Goal: Task Accomplishment & Management: Complete application form

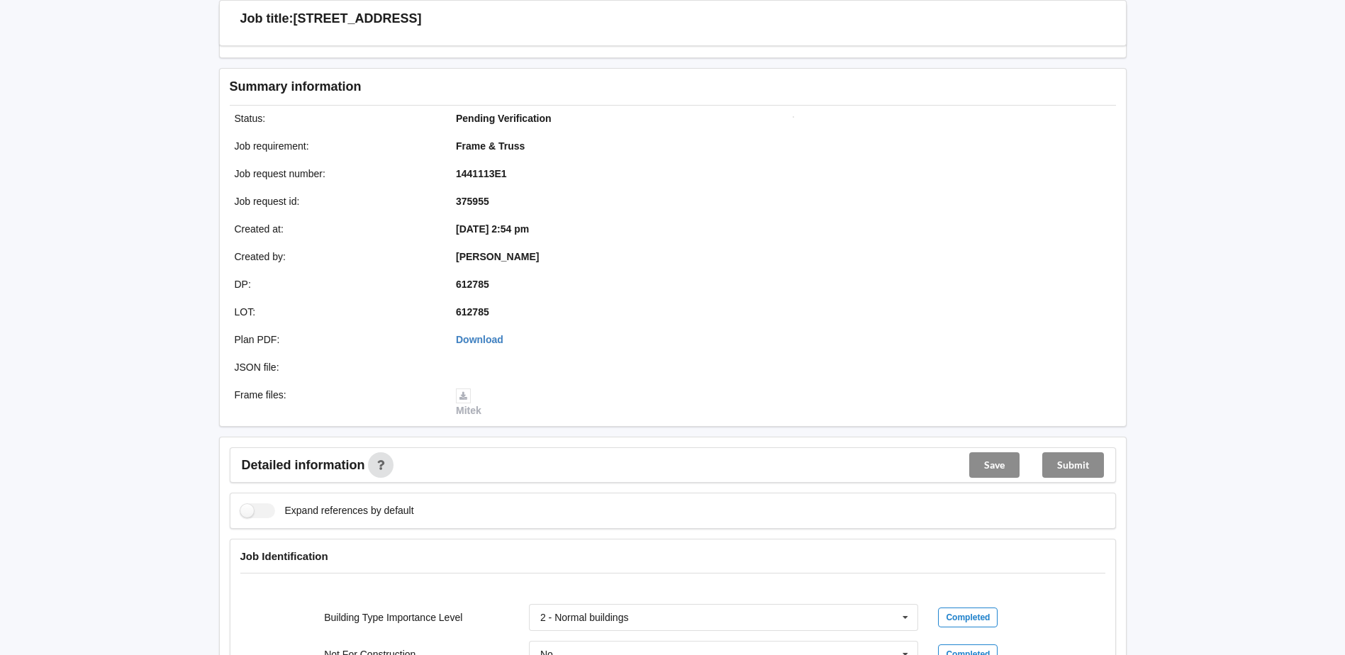
scroll to position [284, 0]
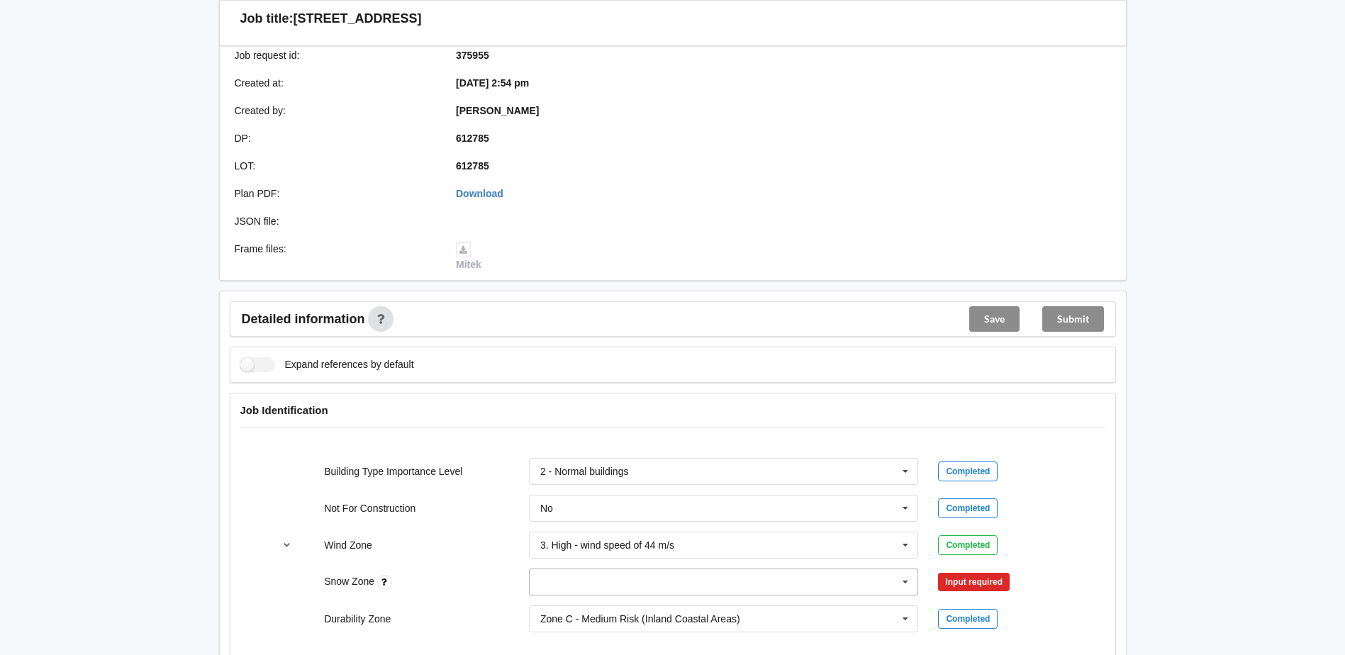
click at [810, 577] on input "text" at bounding box center [724, 582] width 389 height 26
click at [549, 425] on span "N0" at bounding box center [547, 424] width 13 height 11
click at [979, 582] on button "Confirm input" at bounding box center [980, 582] width 84 height 23
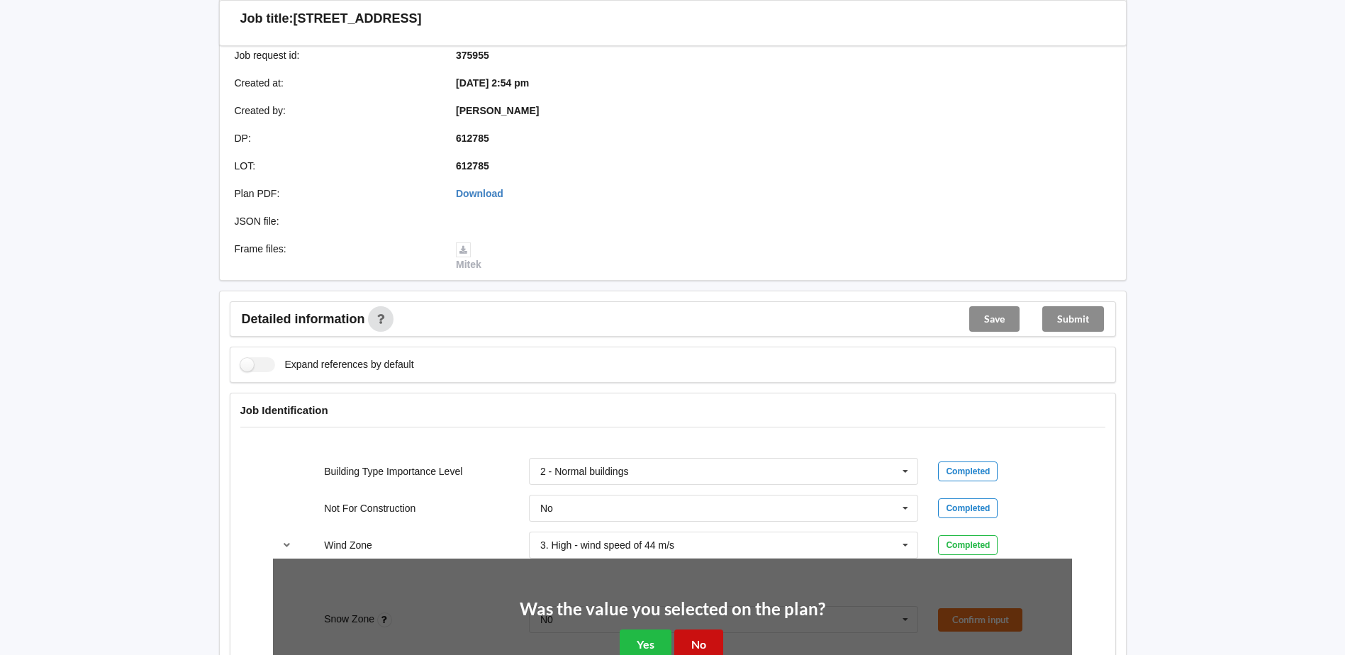
click at [696, 640] on button "No" at bounding box center [698, 644] width 49 height 29
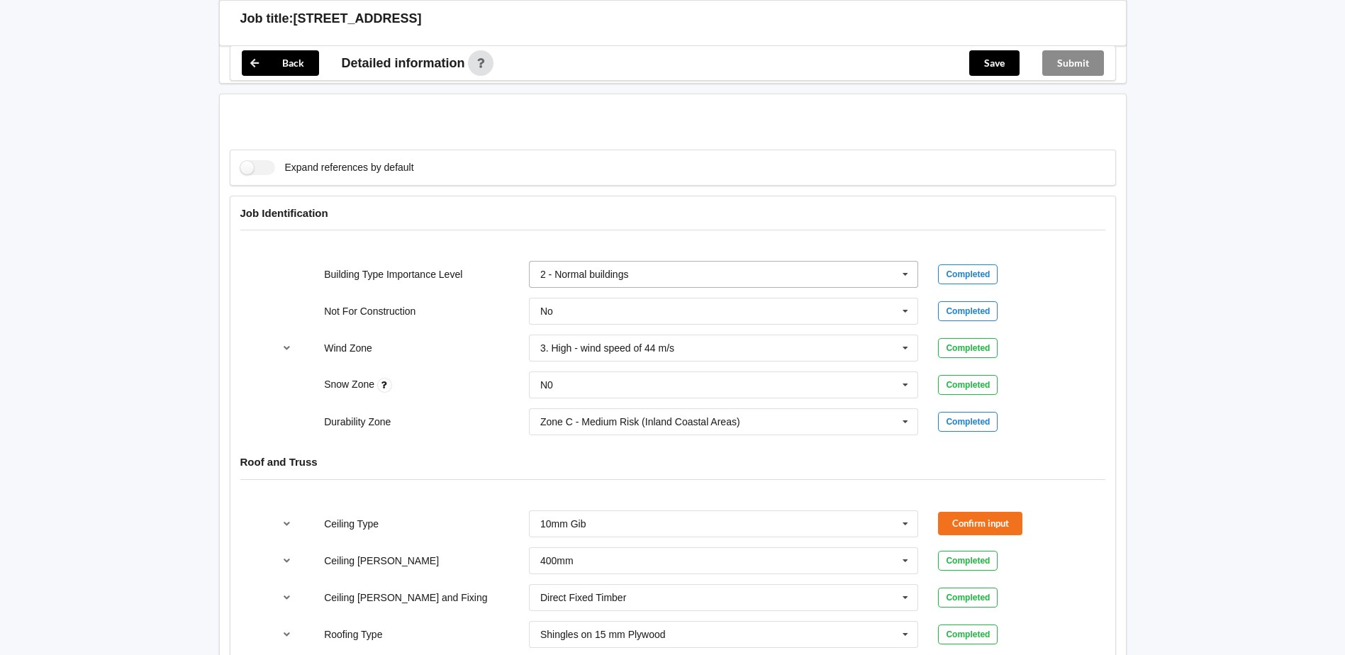
scroll to position [567, 0]
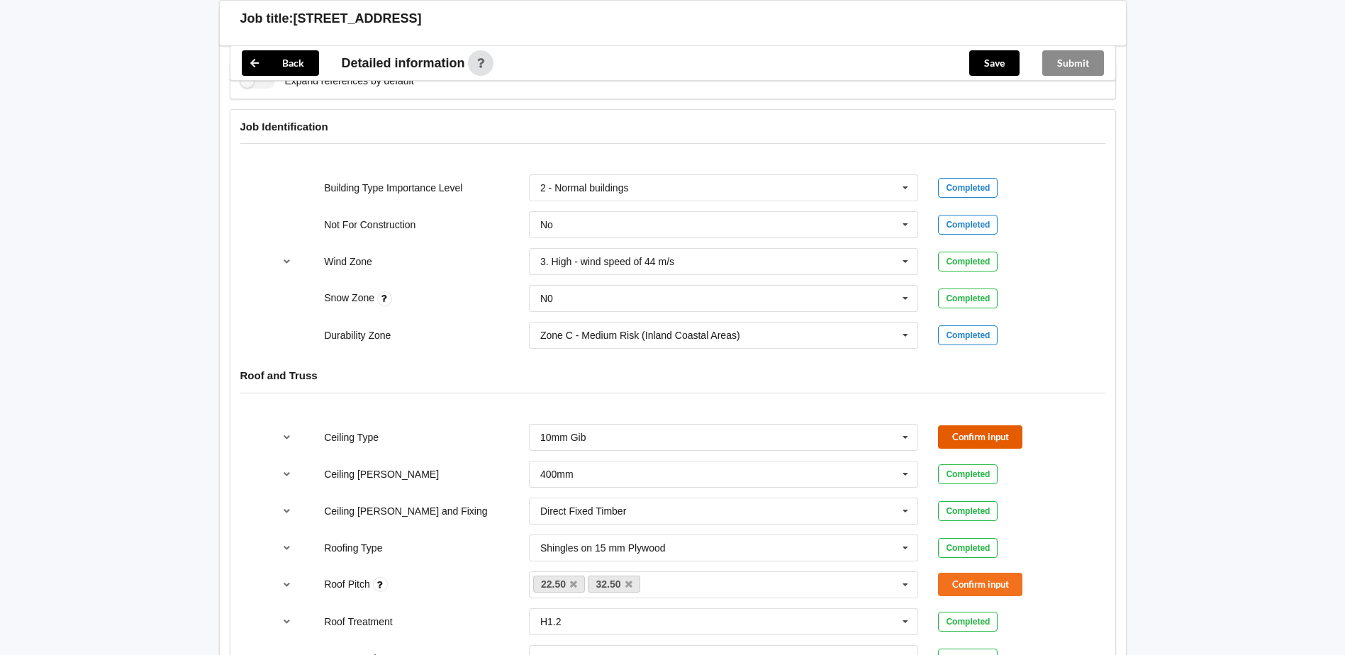
click at [973, 442] on button "Confirm input" at bounding box center [980, 436] width 84 height 23
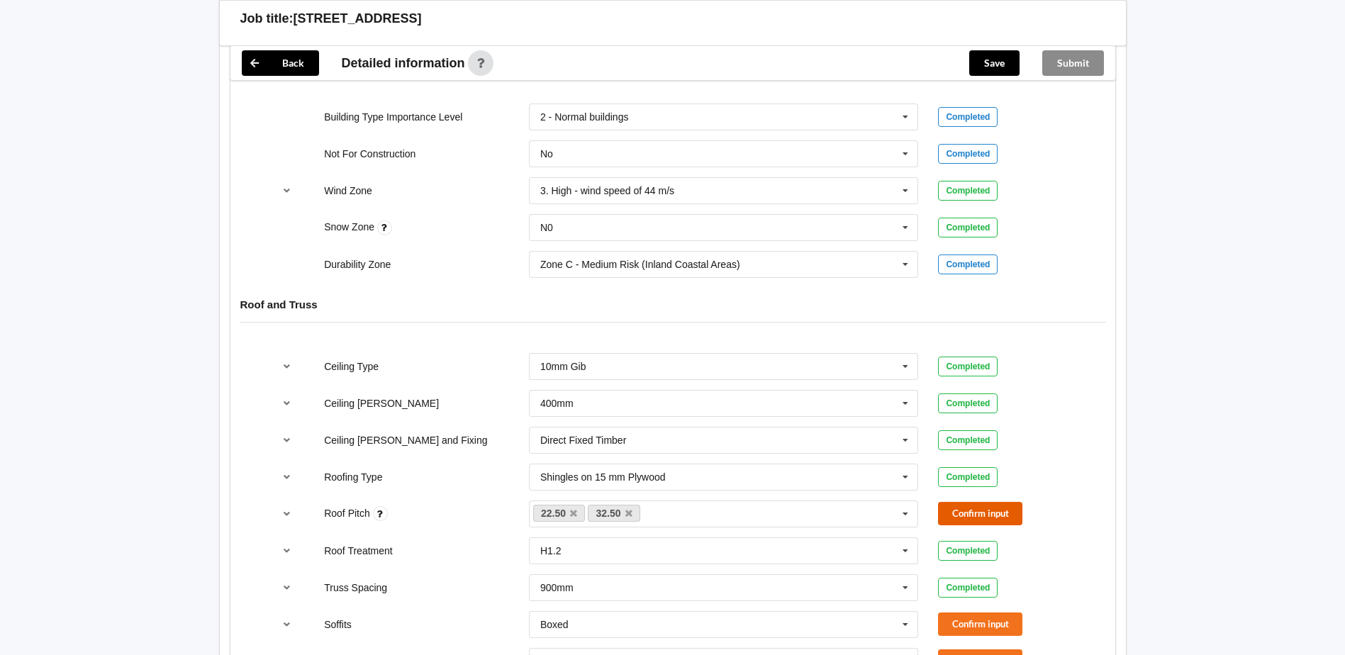
click at [1006, 507] on button "Confirm input" at bounding box center [980, 513] width 84 height 23
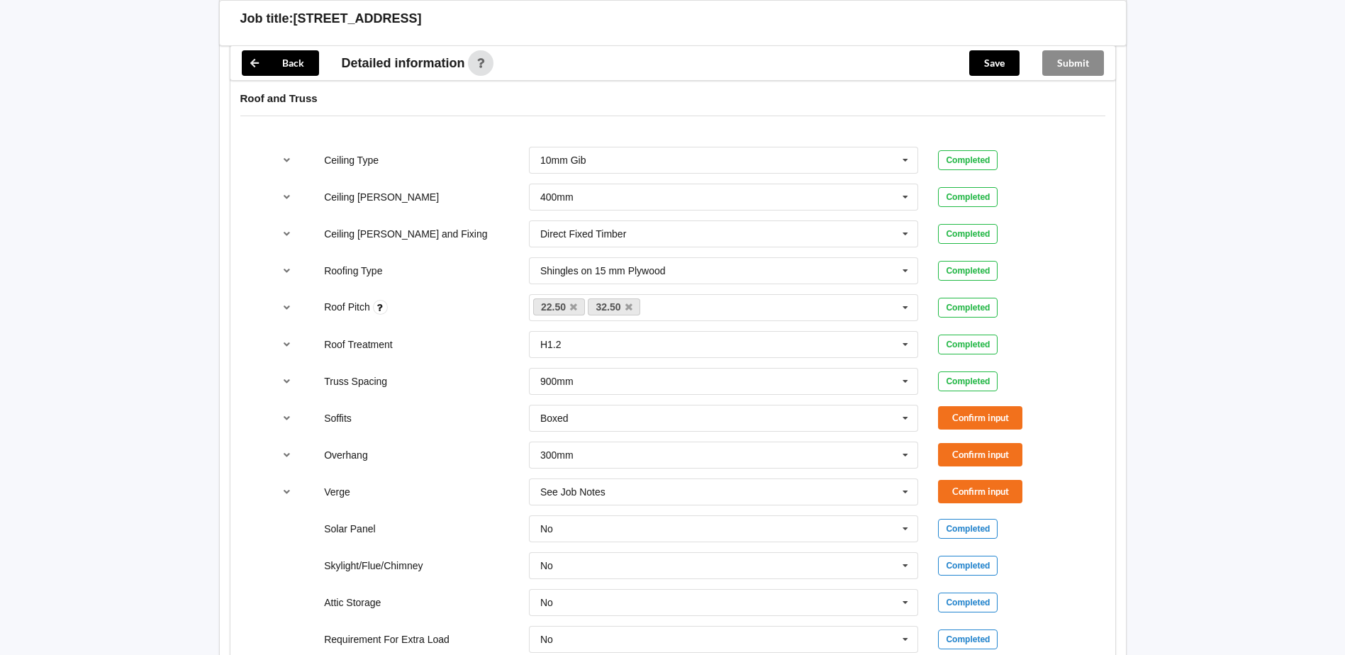
scroll to position [851, 0]
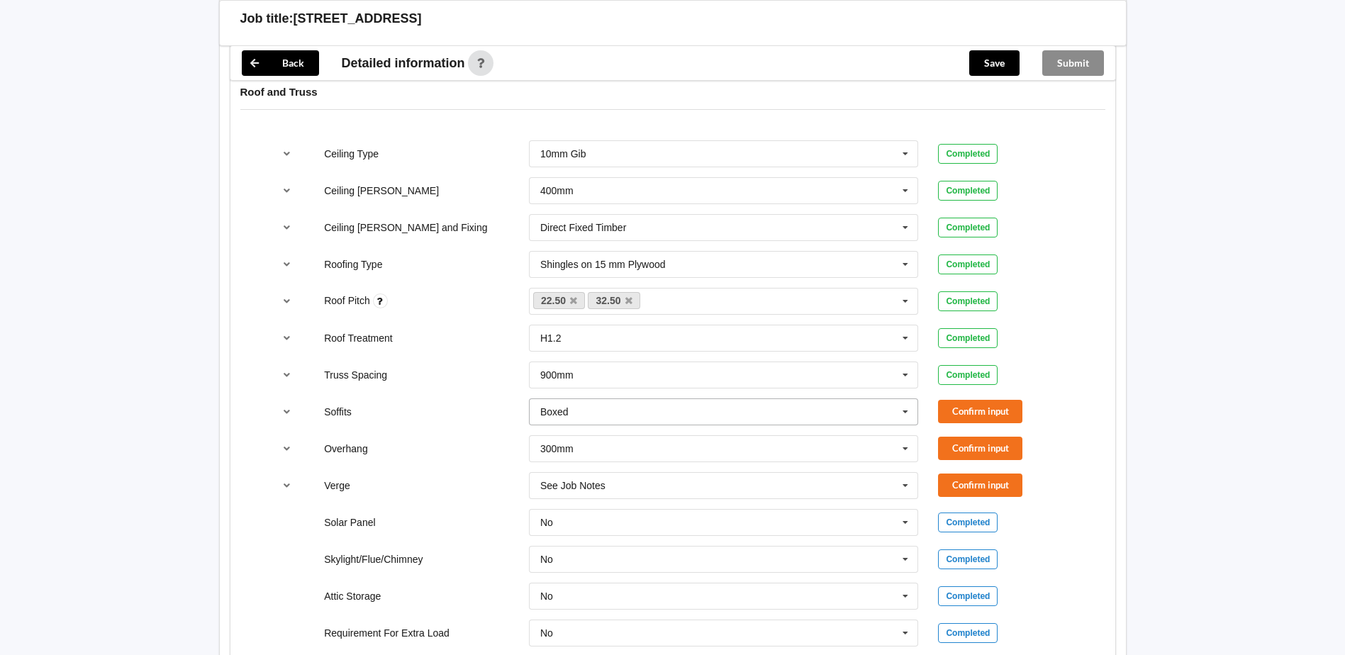
click at [906, 416] on icon at bounding box center [905, 412] width 21 height 26
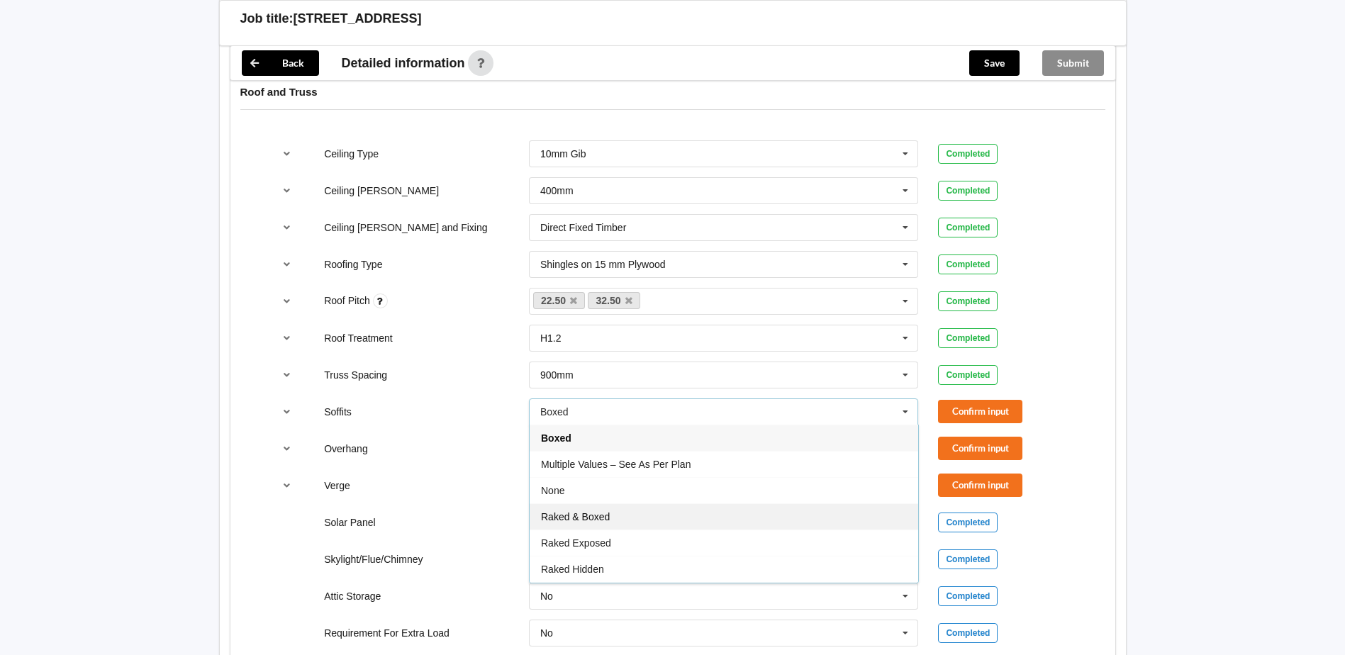
click at [609, 522] on span "Raked & Boxed" at bounding box center [575, 516] width 69 height 11
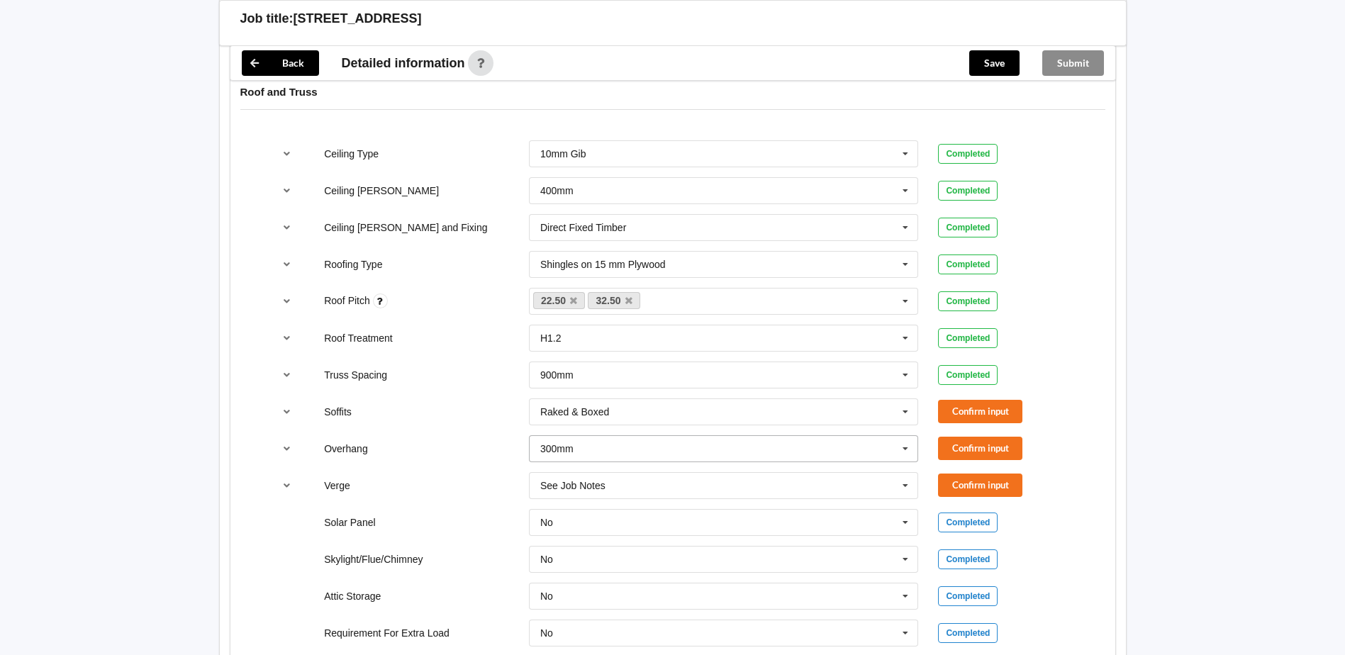
click at [900, 450] on icon at bounding box center [905, 449] width 21 height 26
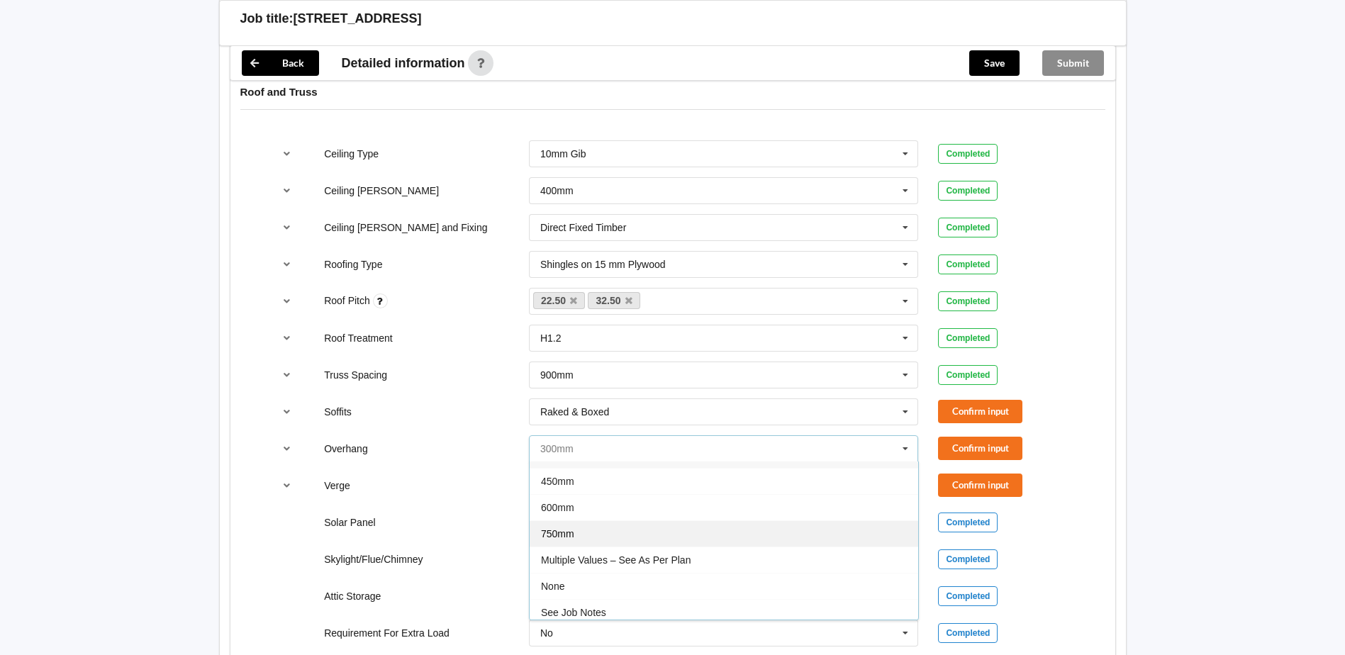
scroll to position [26, 0]
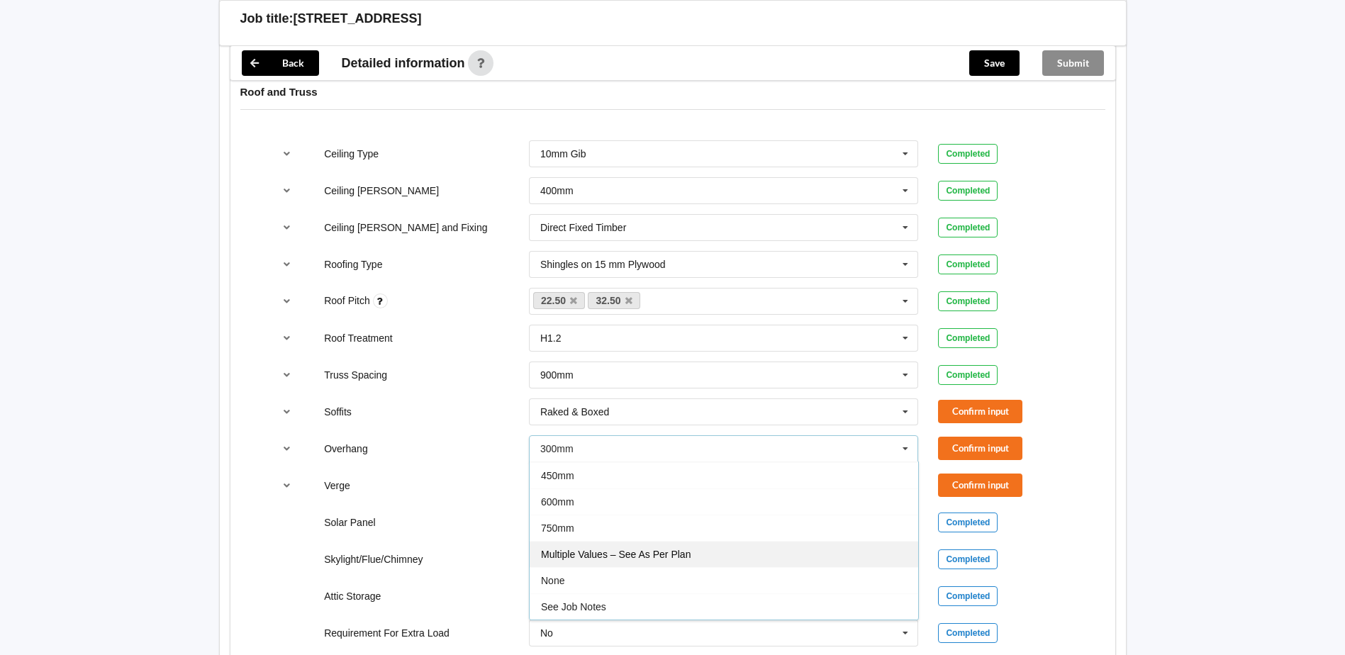
click at [677, 562] on div "Multiple Values – See As Per Plan" at bounding box center [724, 554] width 389 height 26
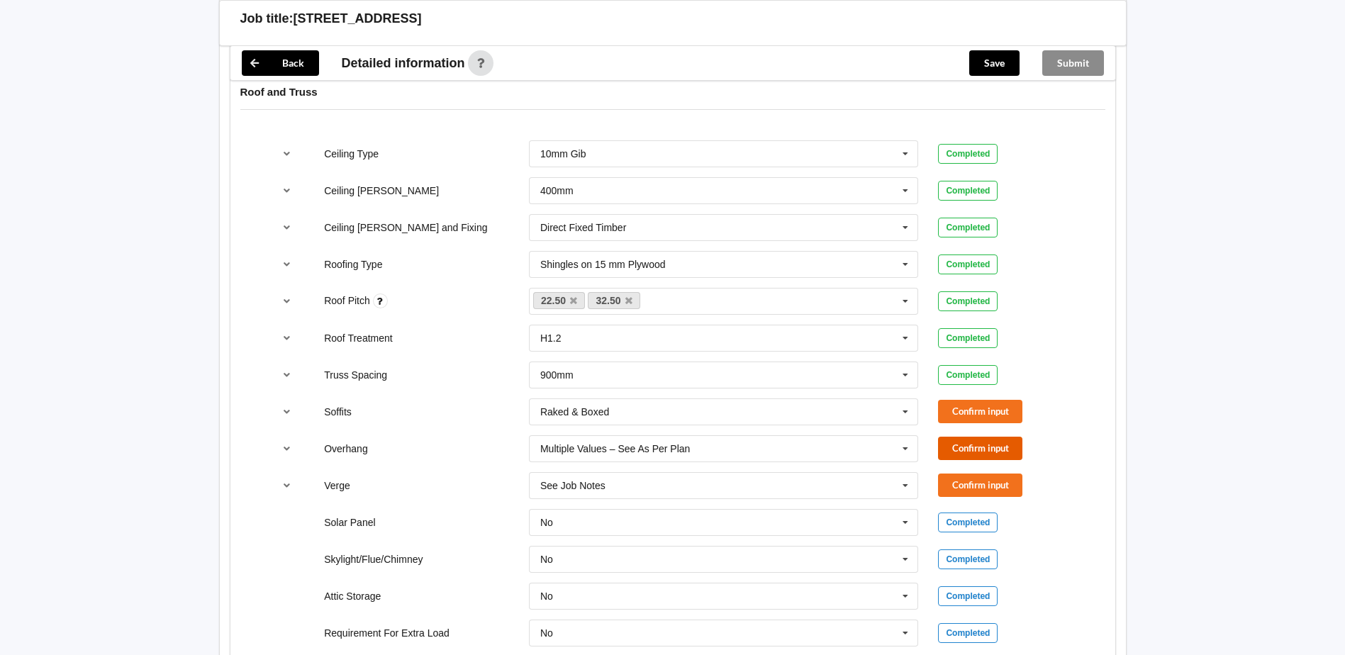
click at [979, 451] on button "Confirm input" at bounding box center [980, 448] width 84 height 23
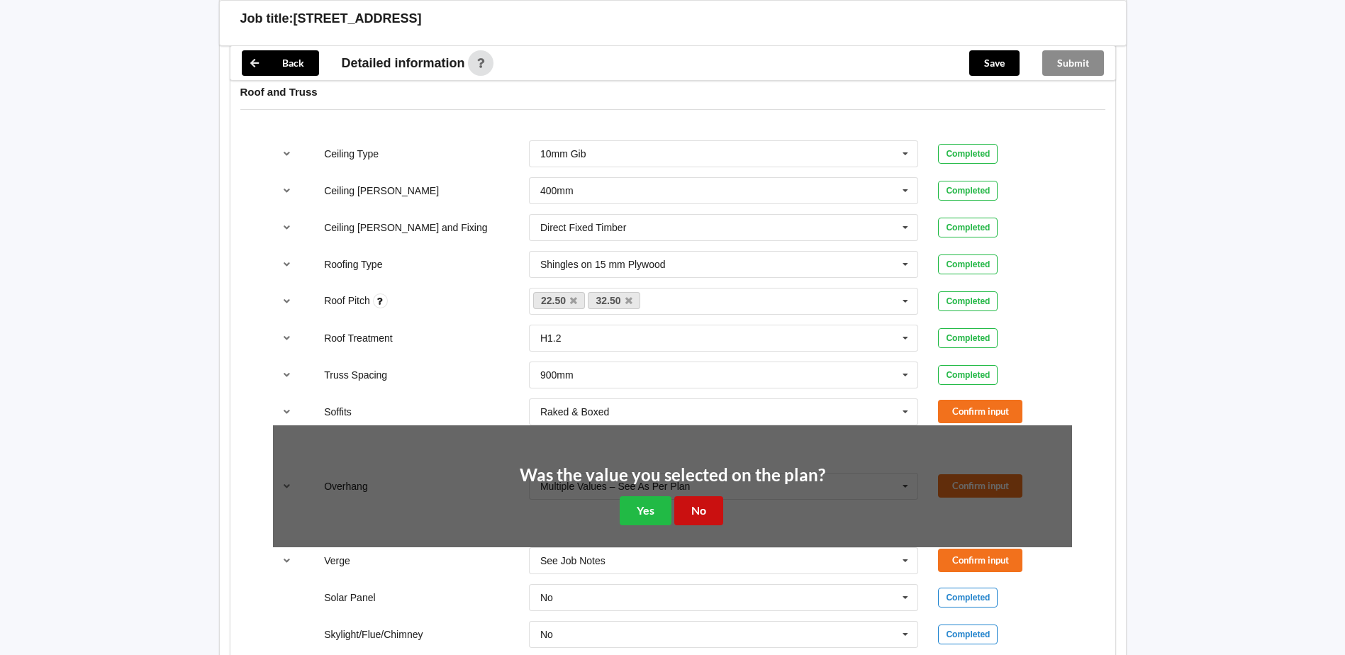
click at [705, 512] on button "No" at bounding box center [698, 510] width 49 height 29
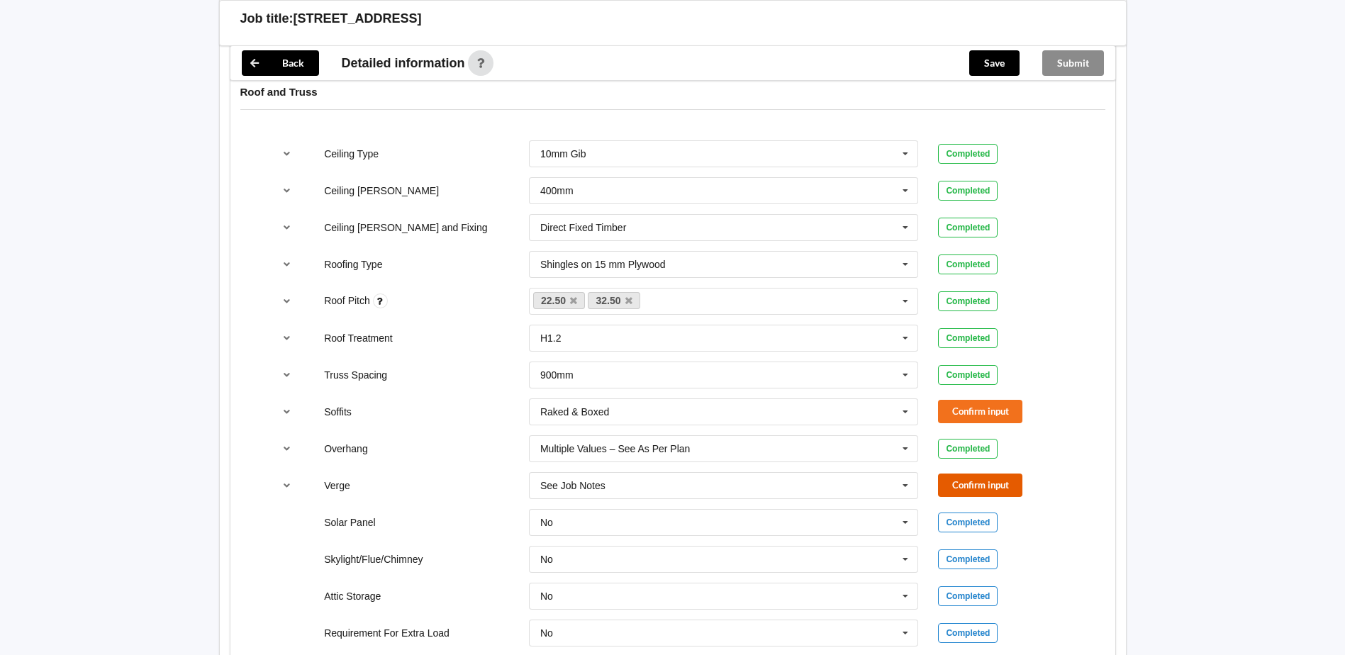
click at [972, 486] on button "Confirm input" at bounding box center [980, 485] width 84 height 23
click at [988, 410] on button "Confirm input" at bounding box center [980, 411] width 84 height 23
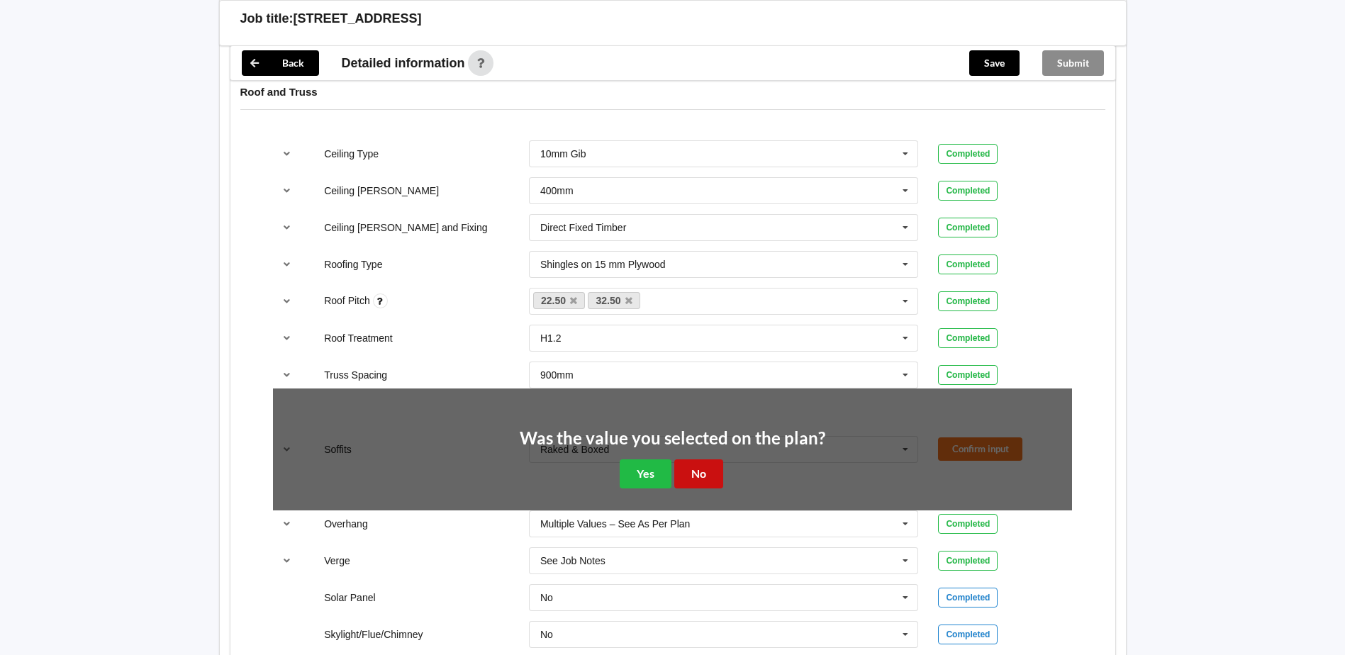
click at [691, 470] on button "No" at bounding box center [698, 474] width 49 height 29
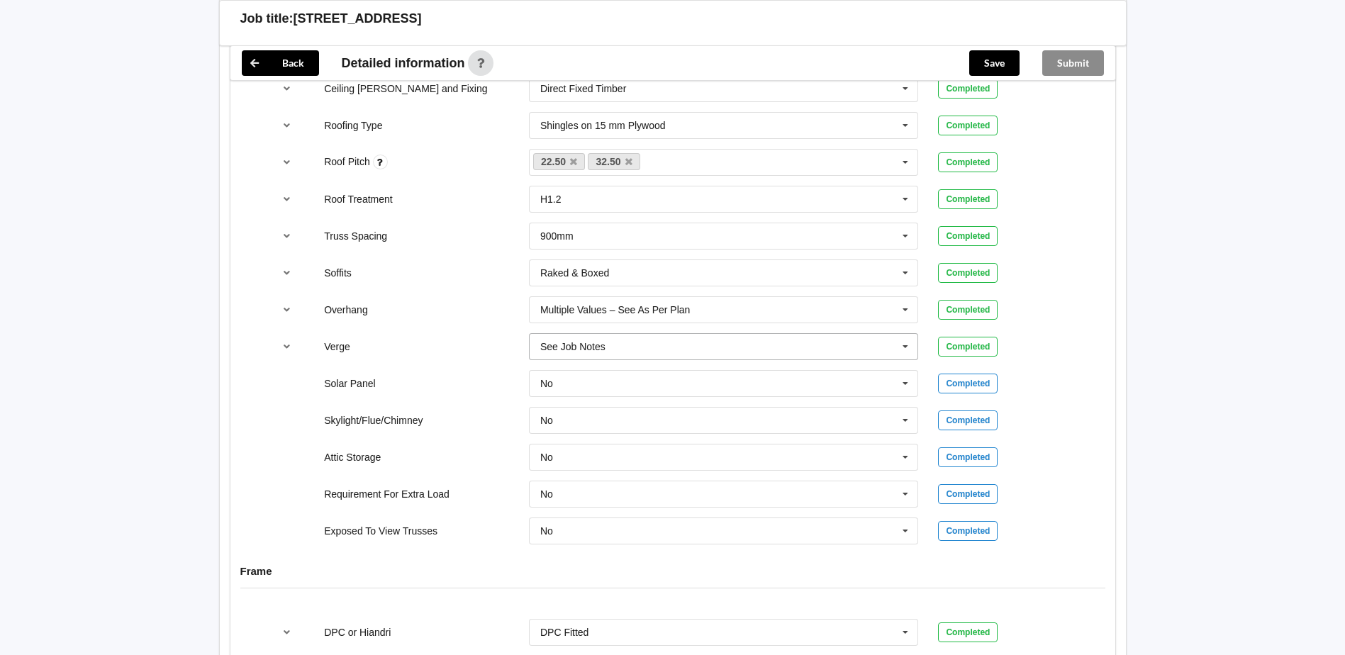
scroll to position [1206, 0]
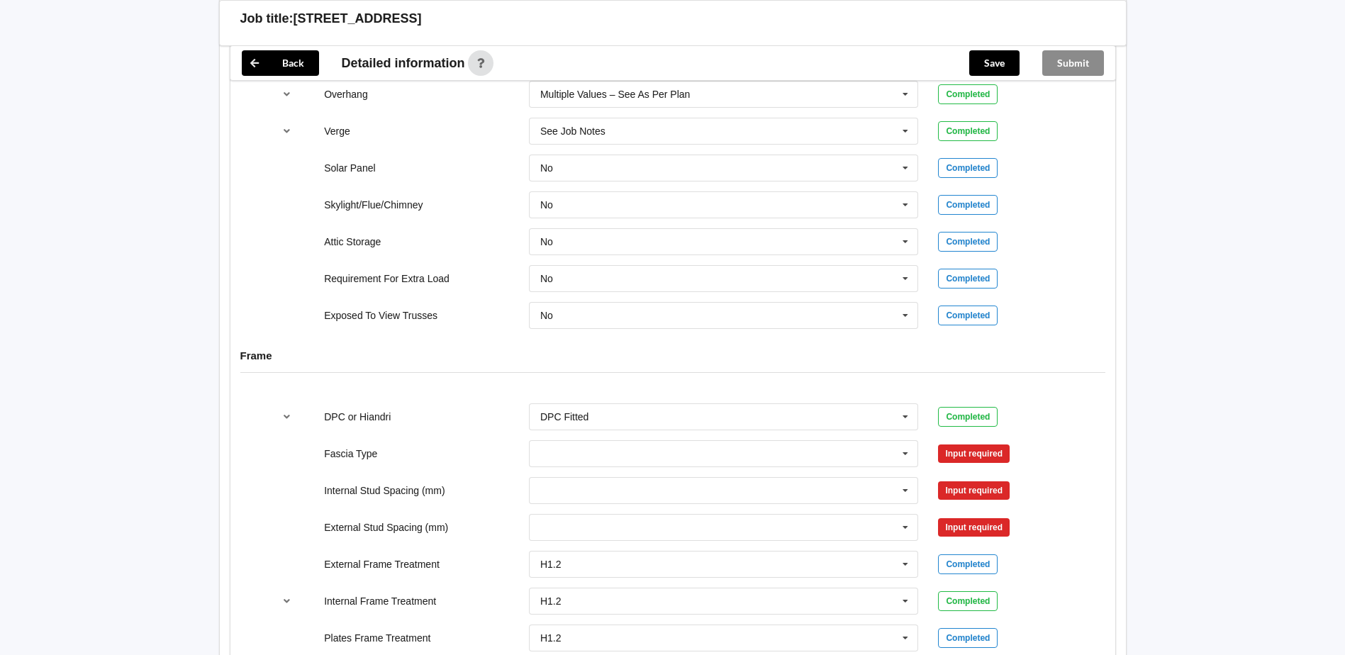
click at [967, 458] on div "Input required" at bounding box center [974, 454] width 72 height 18
click at [905, 457] on icon at bounding box center [905, 454] width 21 height 26
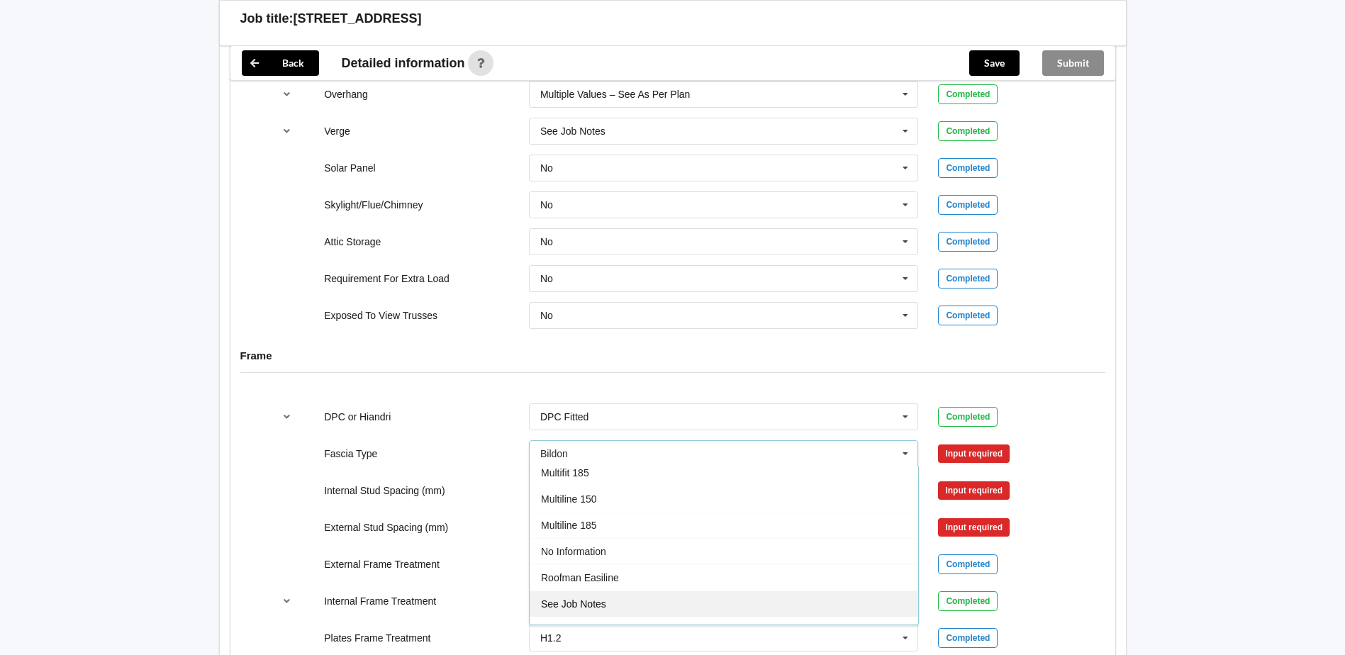
click at [611, 605] on div "See Job Notes" at bounding box center [724, 604] width 389 height 26
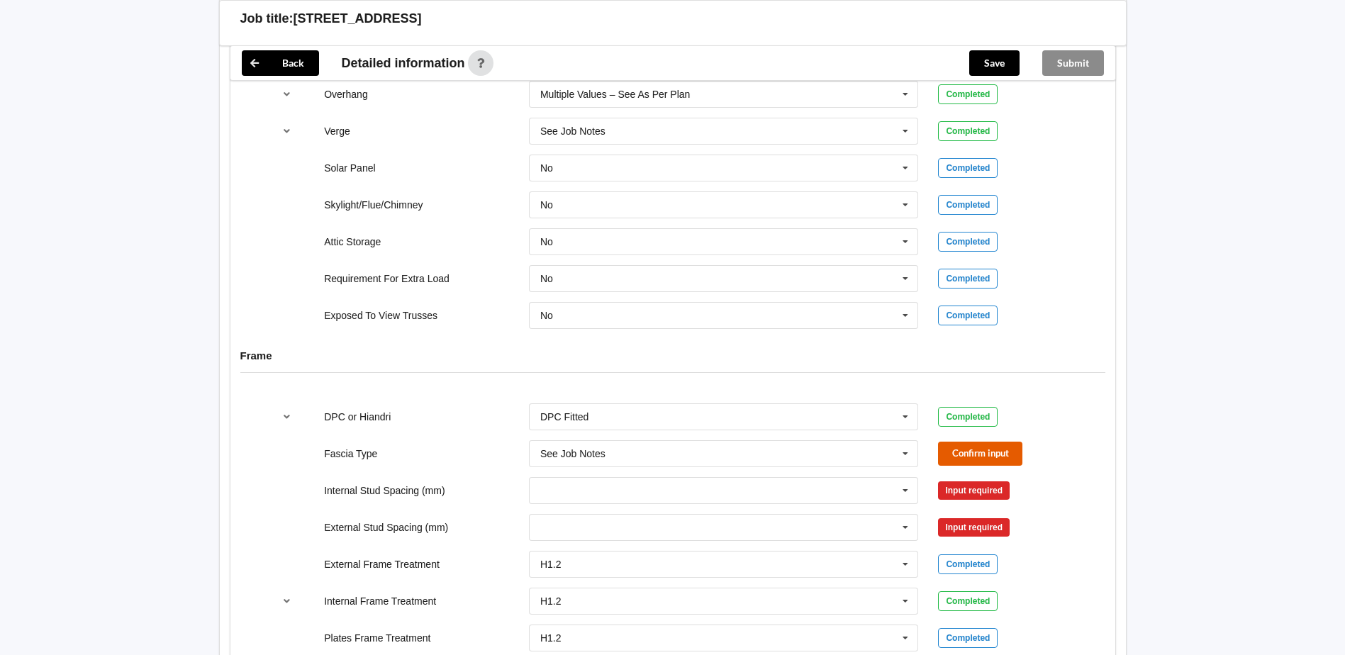
click at [969, 449] on button "Confirm input" at bounding box center [980, 453] width 84 height 23
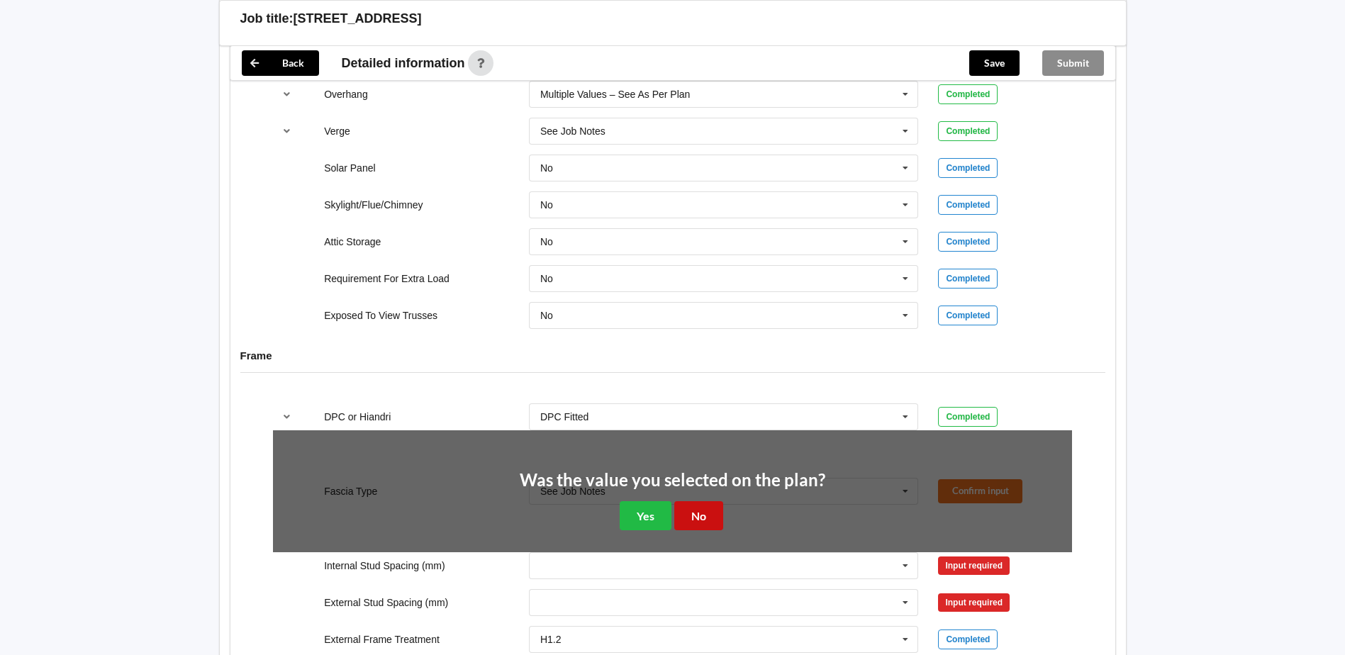
click at [698, 514] on button "No" at bounding box center [698, 515] width 49 height 29
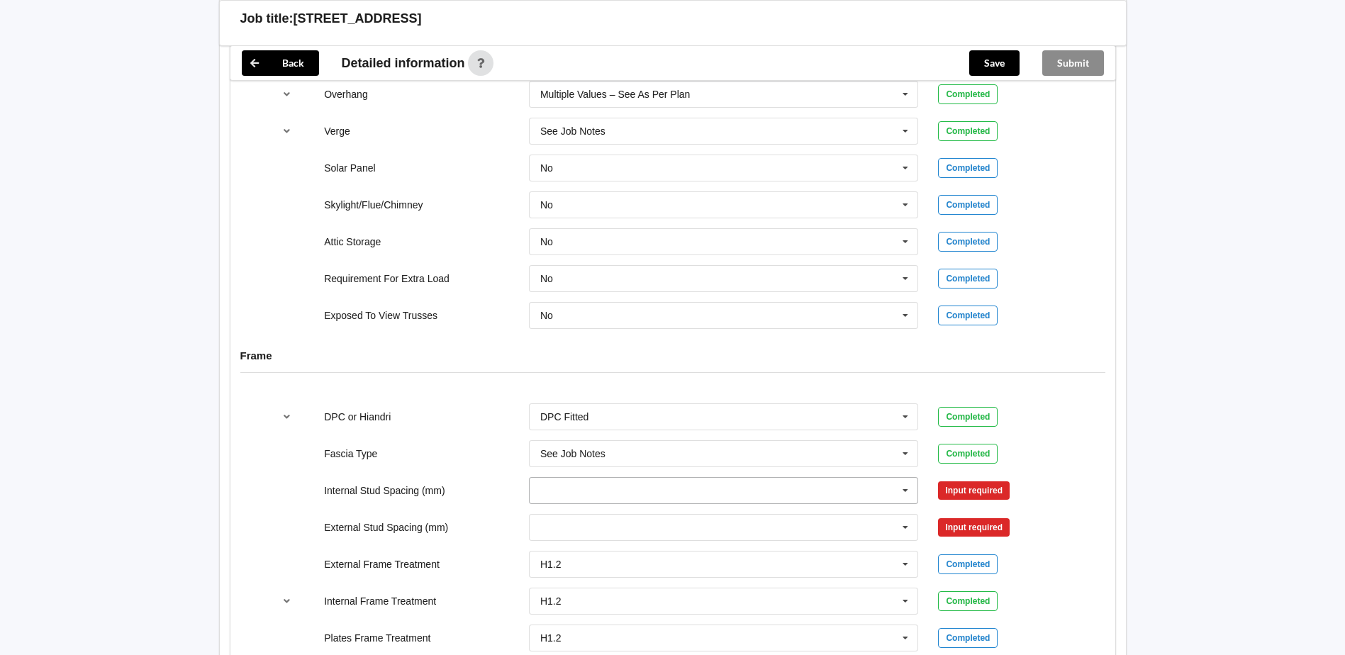
click at [635, 493] on input "text" at bounding box center [724, 491] width 389 height 26
click at [609, 457] on div "See Job Notes" at bounding box center [724, 464] width 389 height 26
click at [969, 494] on button "Confirm input" at bounding box center [980, 490] width 84 height 23
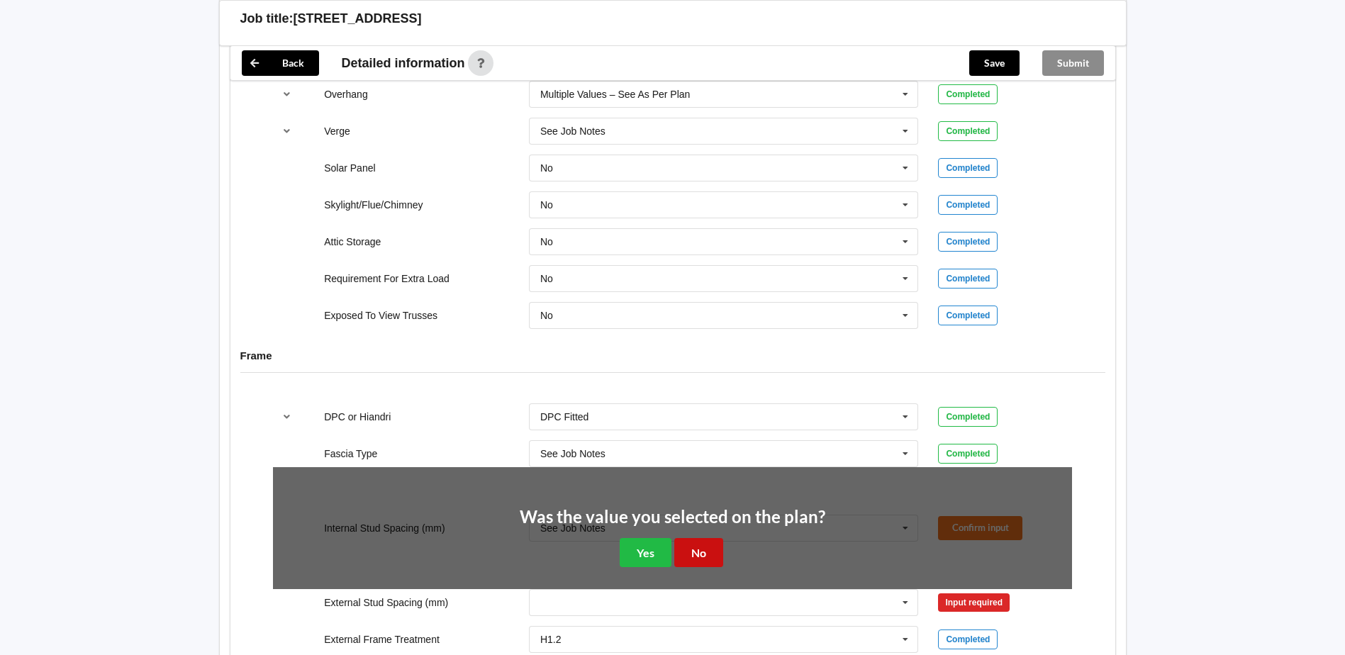
click at [702, 549] on button "No" at bounding box center [698, 552] width 49 height 29
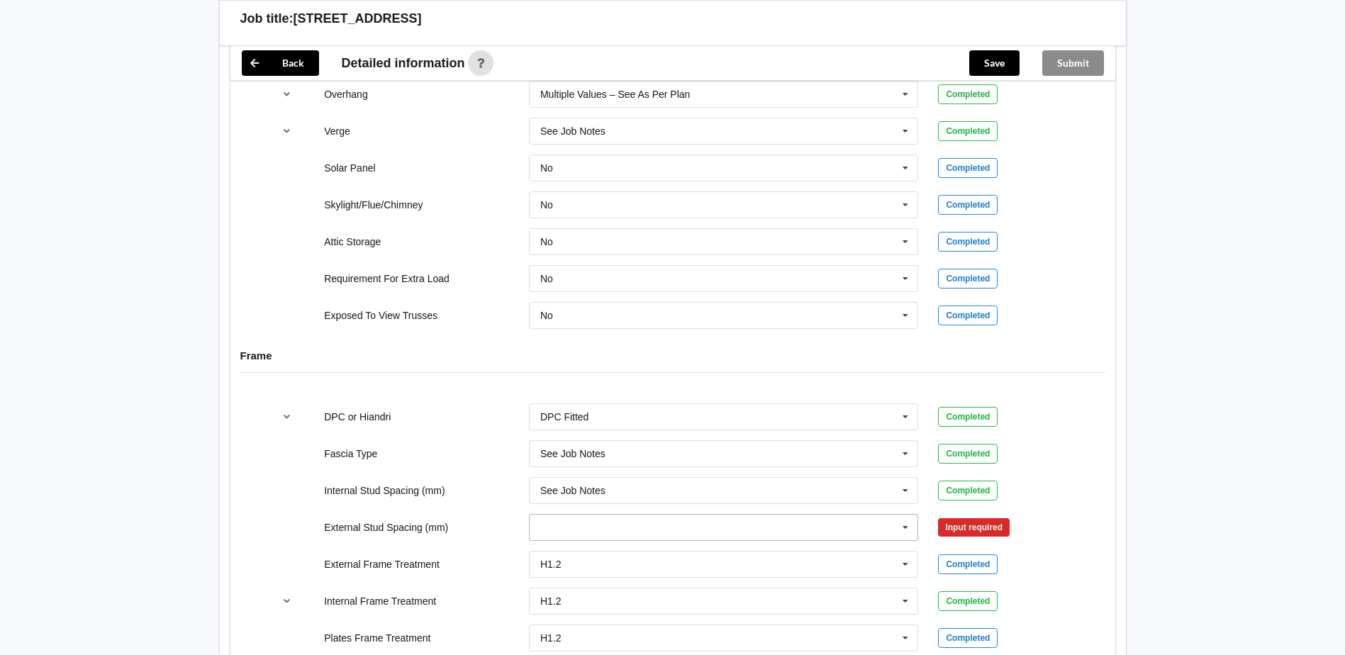
click at [720, 528] on input "text" at bounding box center [724, 528] width 389 height 26
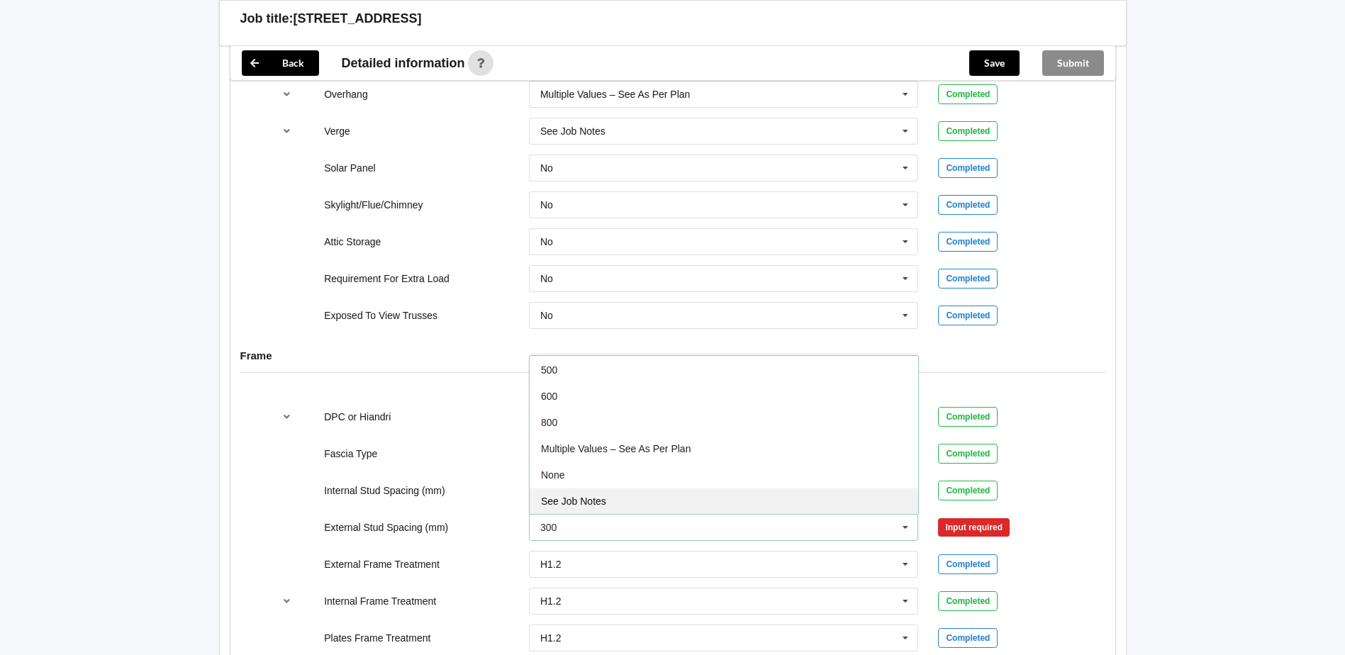
click at [601, 499] on span "See Job Notes" at bounding box center [573, 501] width 65 height 11
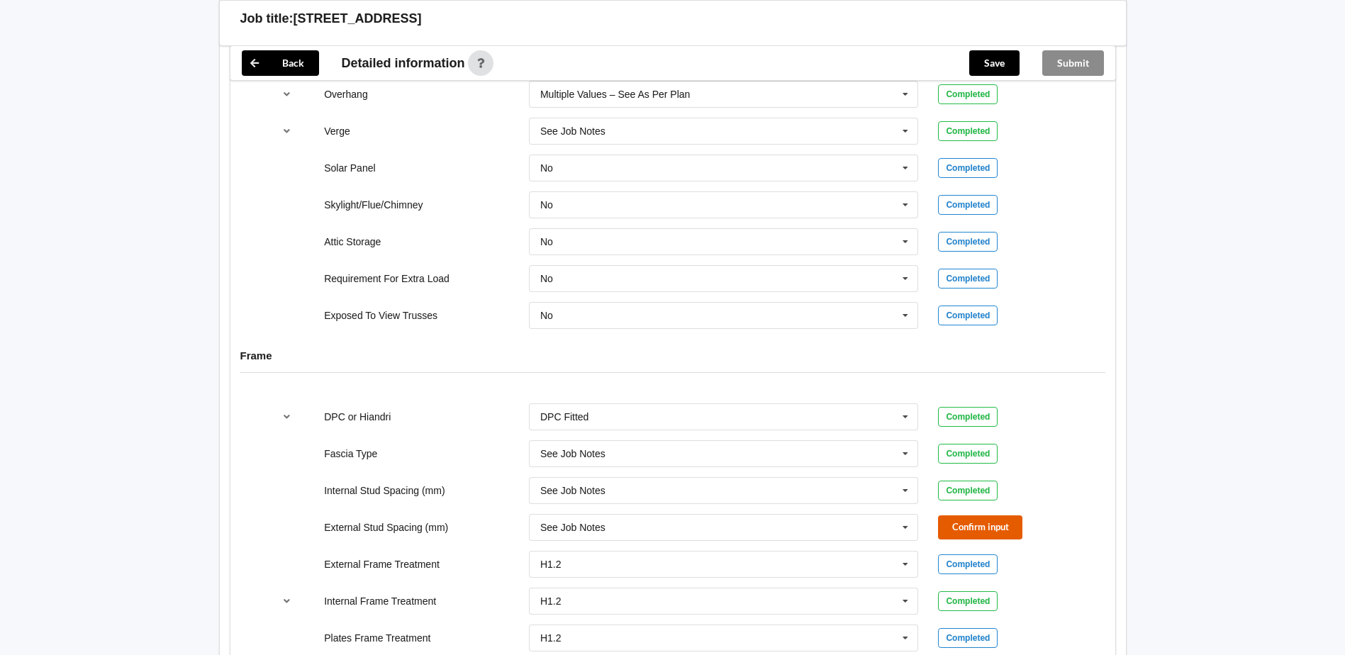
click at [968, 533] on button "Confirm input" at bounding box center [980, 527] width 84 height 23
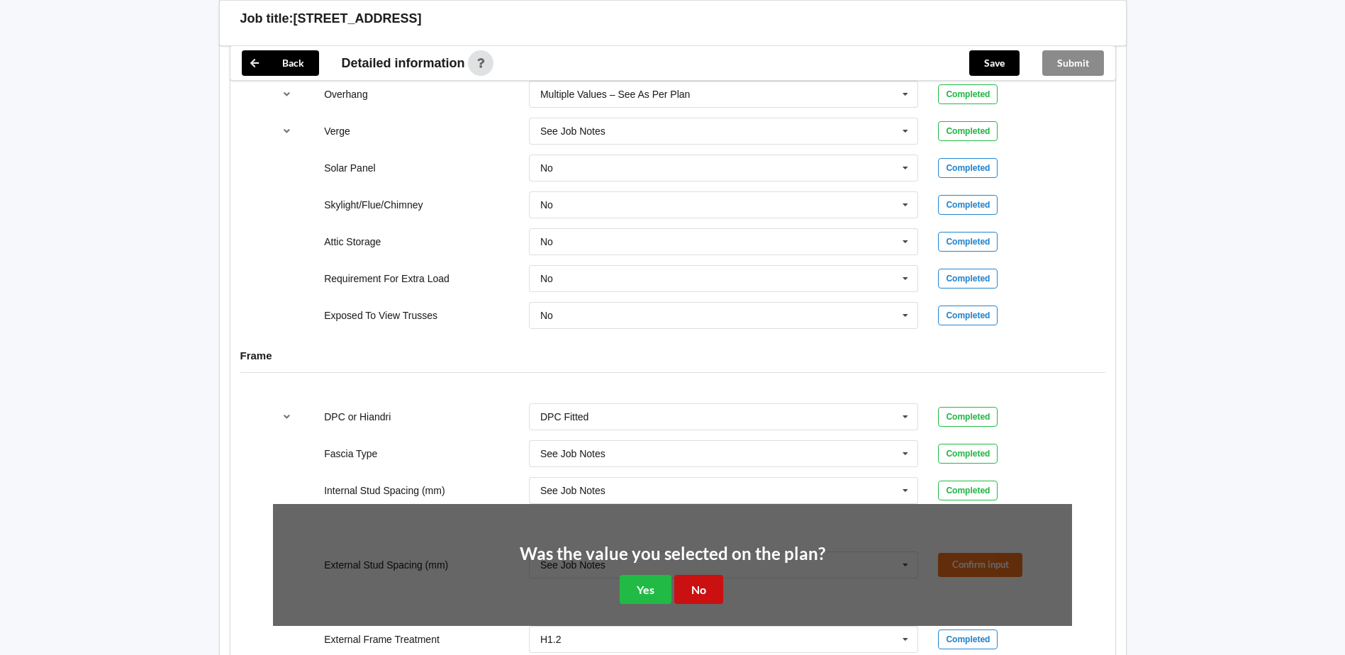
click at [701, 594] on button "No" at bounding box center [698, 589] width 49 height 29
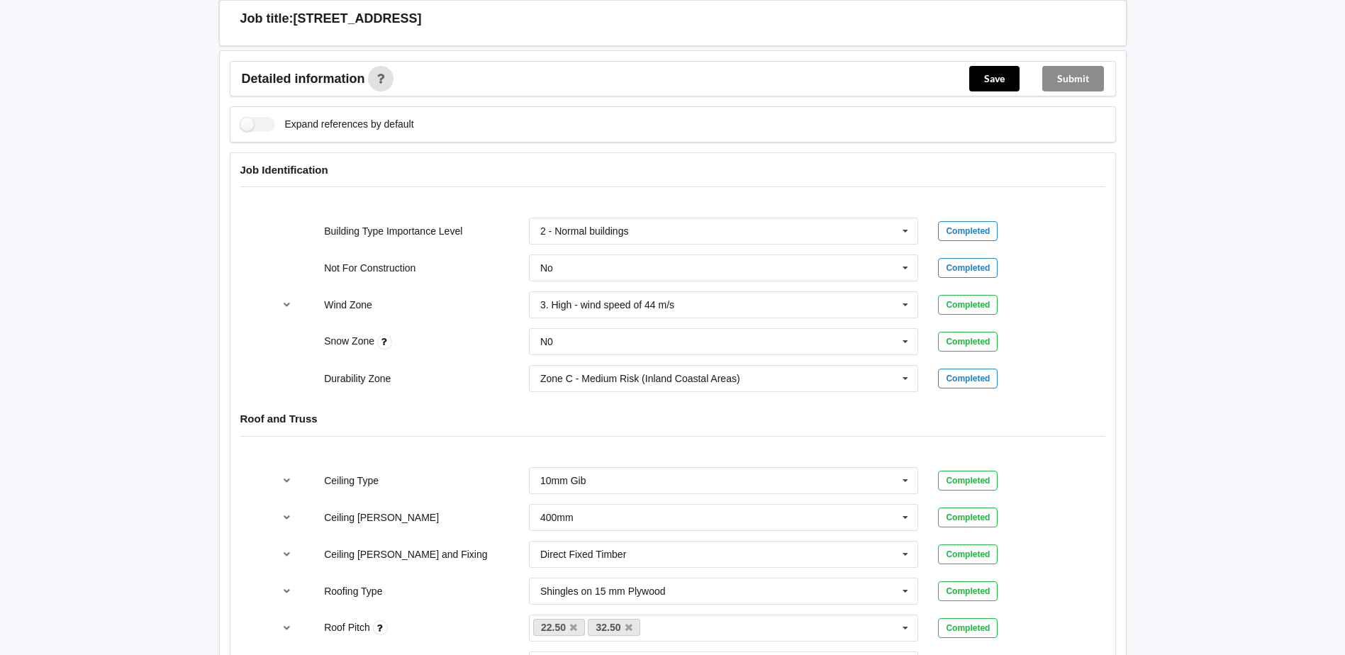
scroll to position [245, 0]
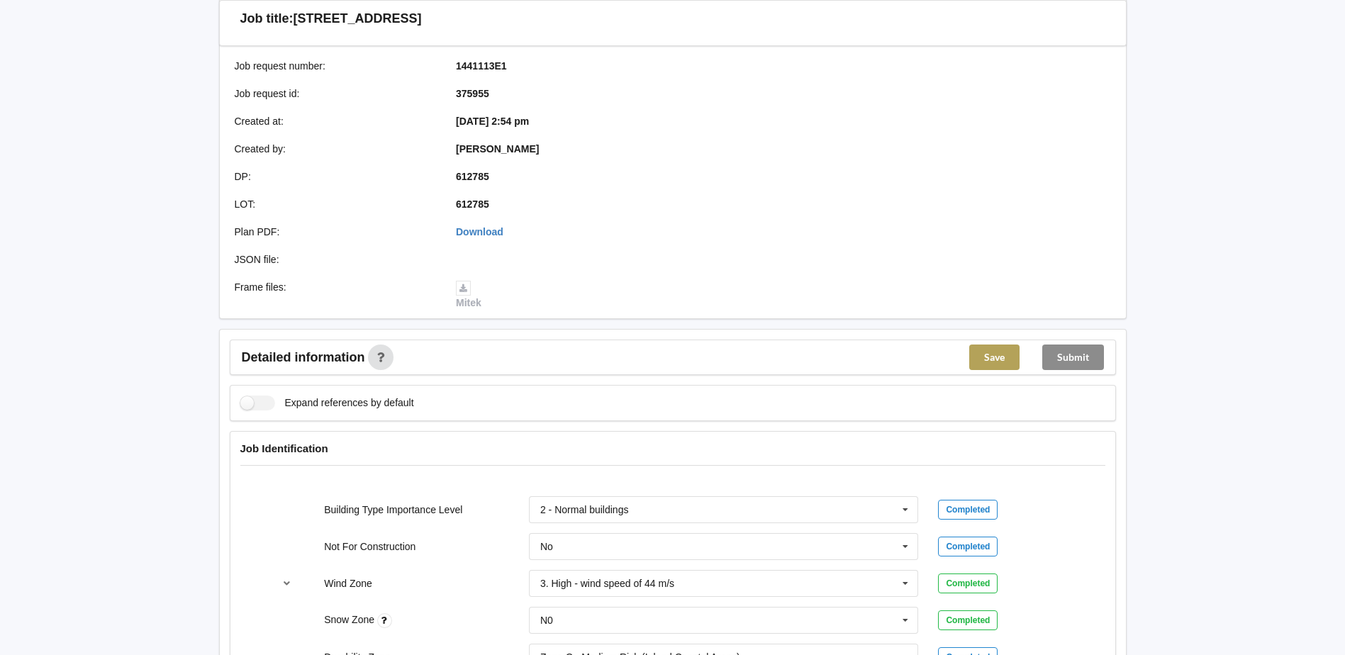
click at [984, 358] on button "Save" at bounding box center [994, 358] width 50 height 26
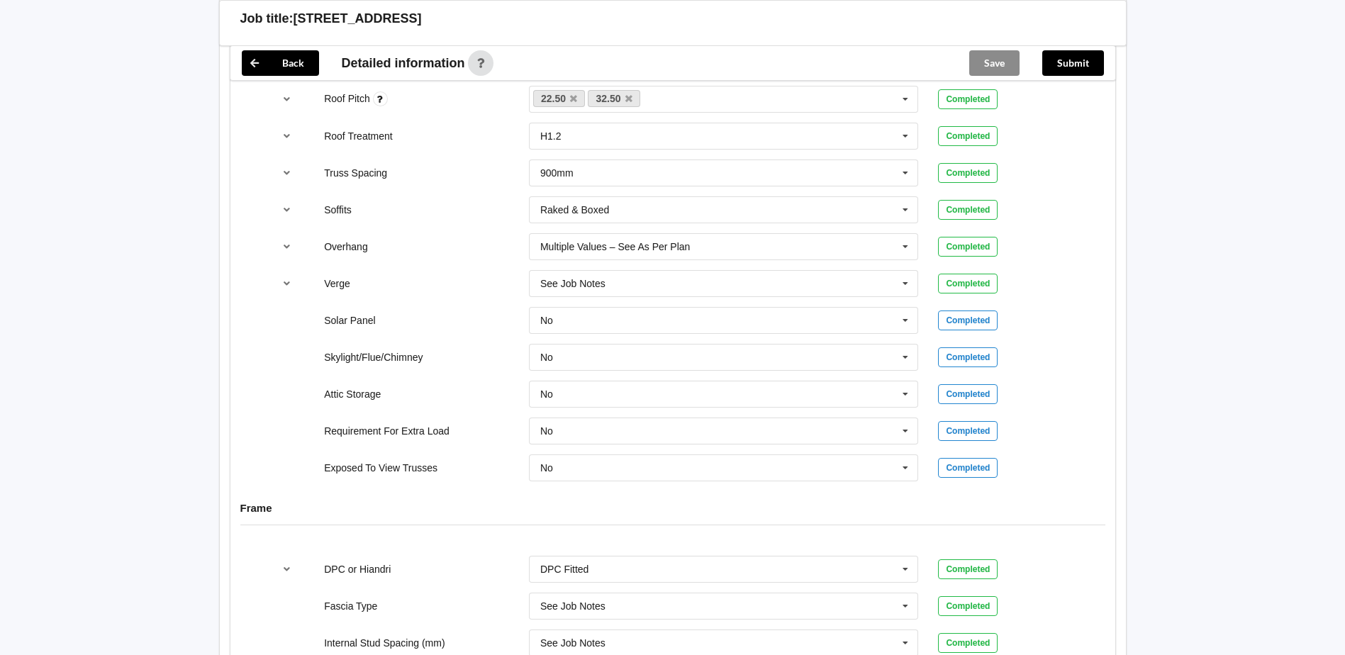
scroll to position [747, 0]
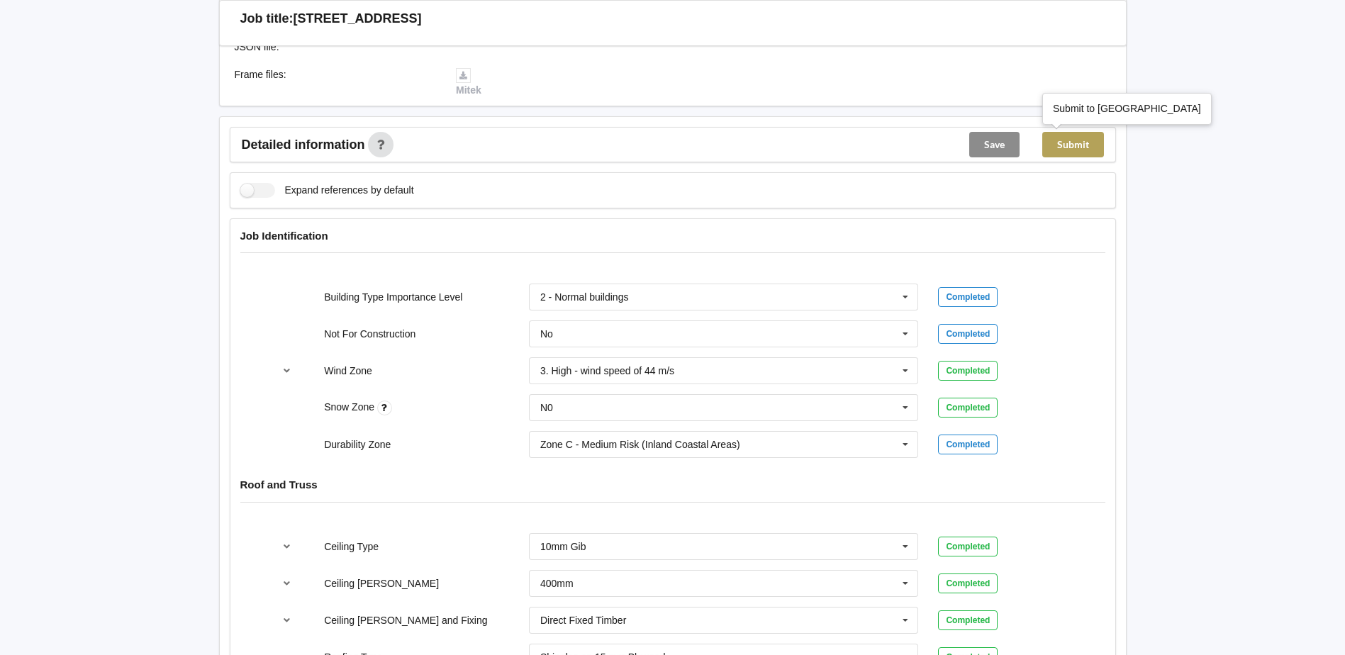
click at [1067, 143] on button "Submit" at bounding box center [1073, 145] width 62 height 26
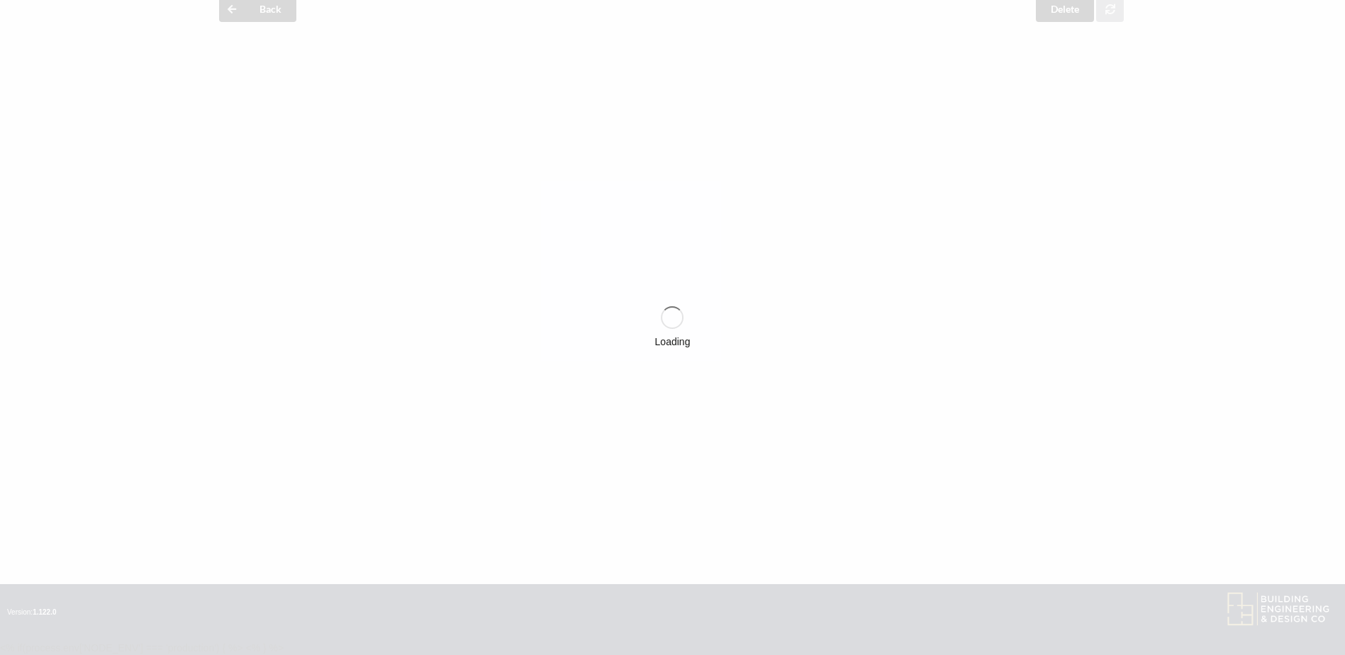
scroll to position [393, 0]
